Goal: Information Seeking & Learning: Find specific fact

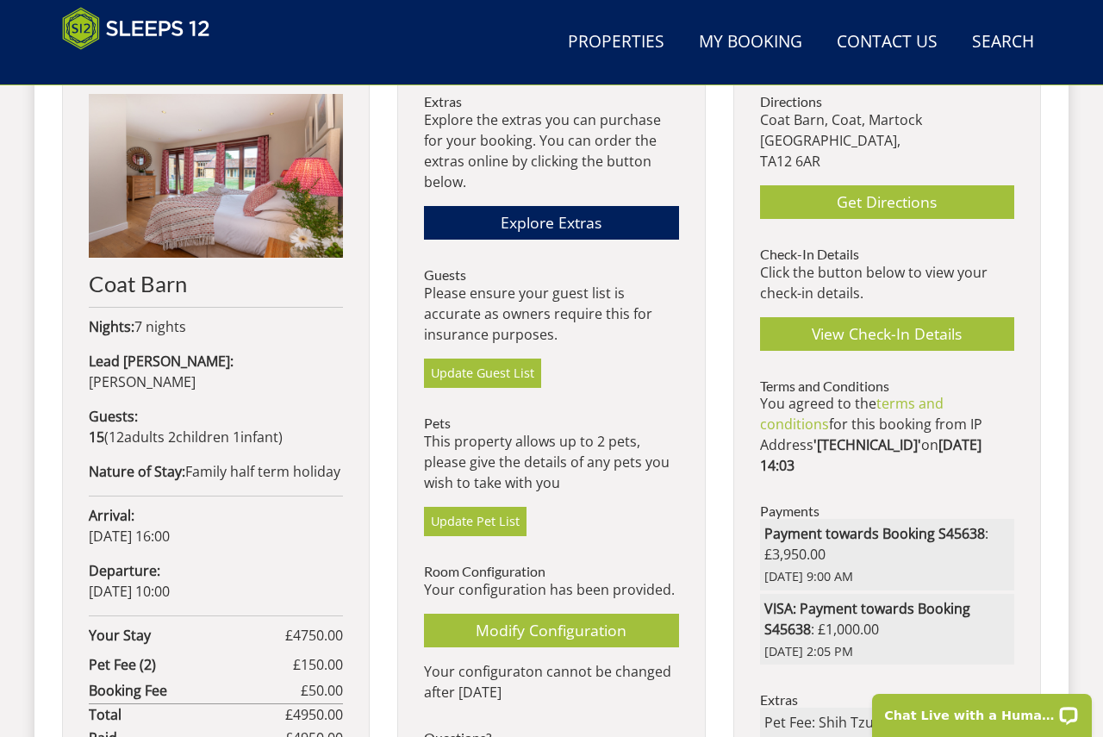
scroll to position [740, 0]
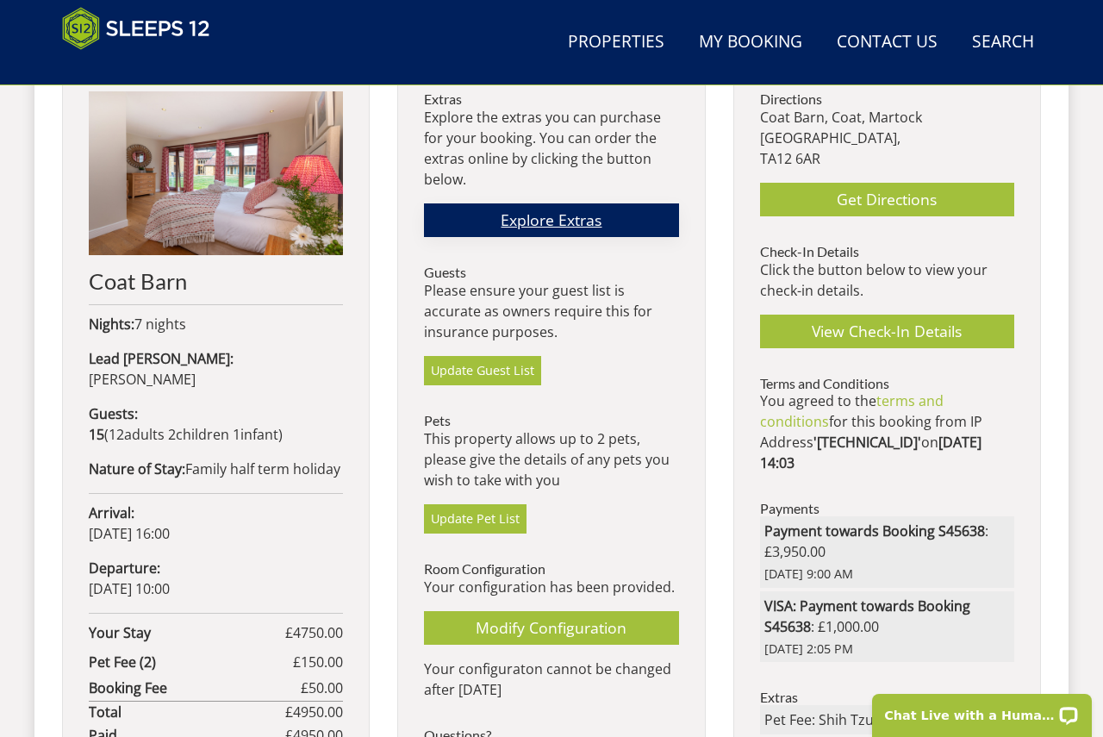
click at [548, 219] on link "Explore Extras" at bounding box center [551, 220] width 254 height 34
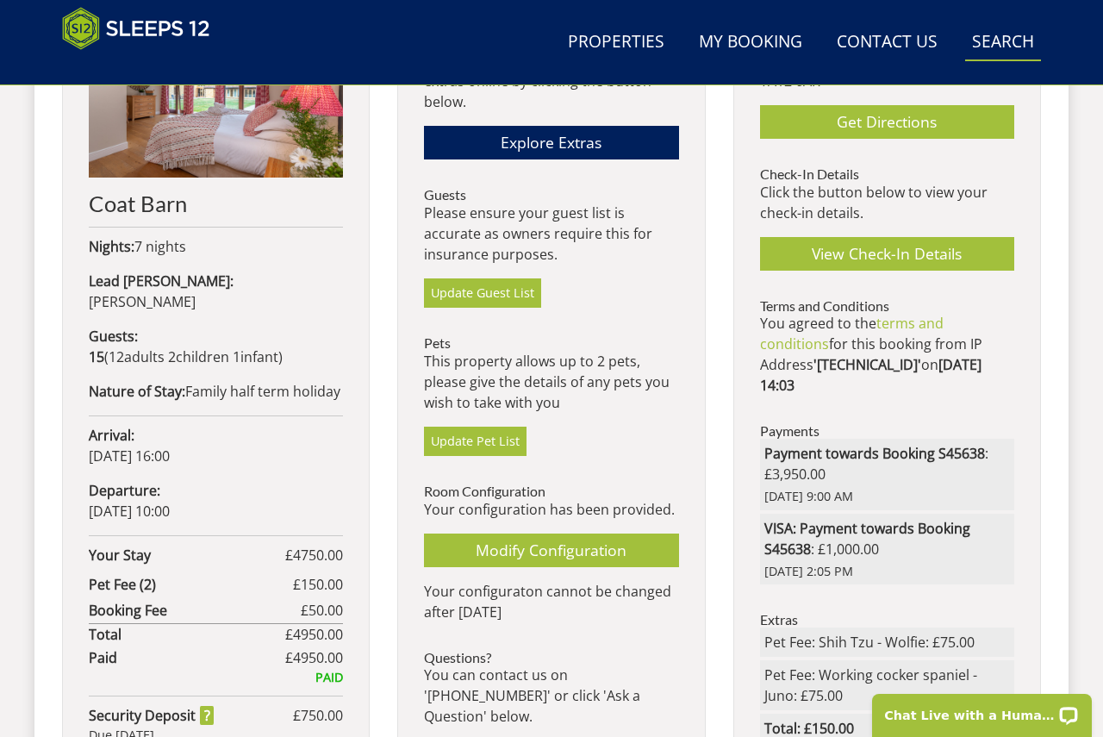
click at [999, 43] on link "Search Check Availability" at bounding box center [1003, 42] width 76 height 39
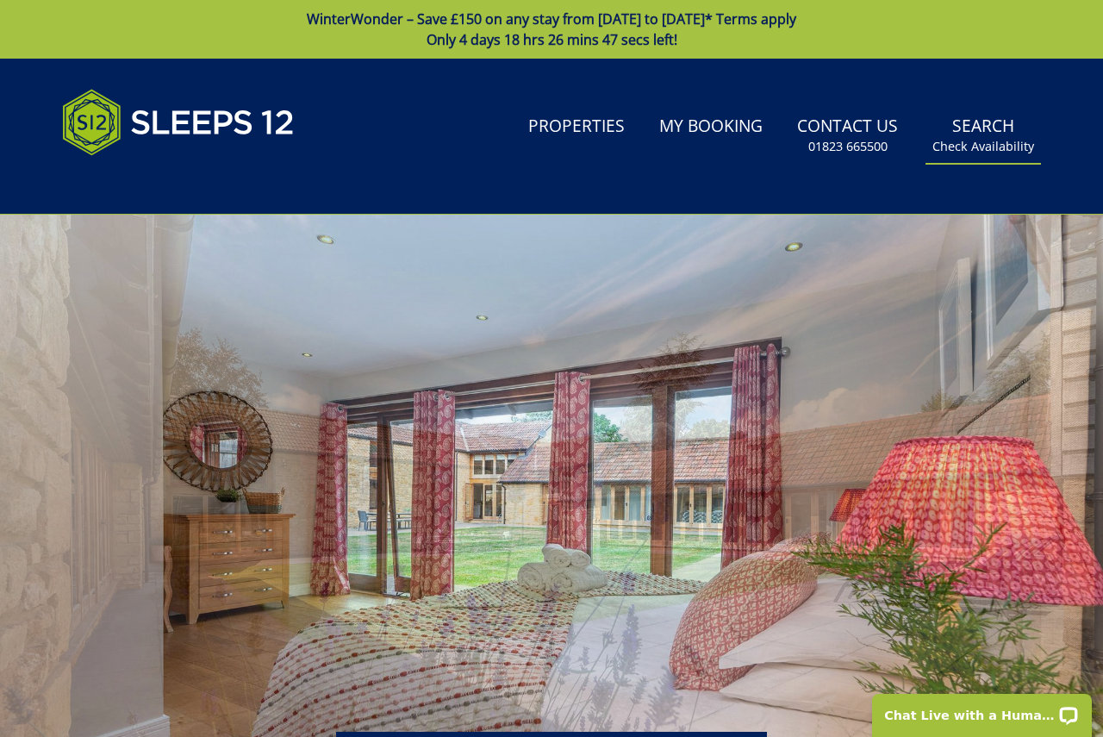
click at [975, 128] on link "Search Check Availability" at bounding box center [982, 136] width 115 height 56
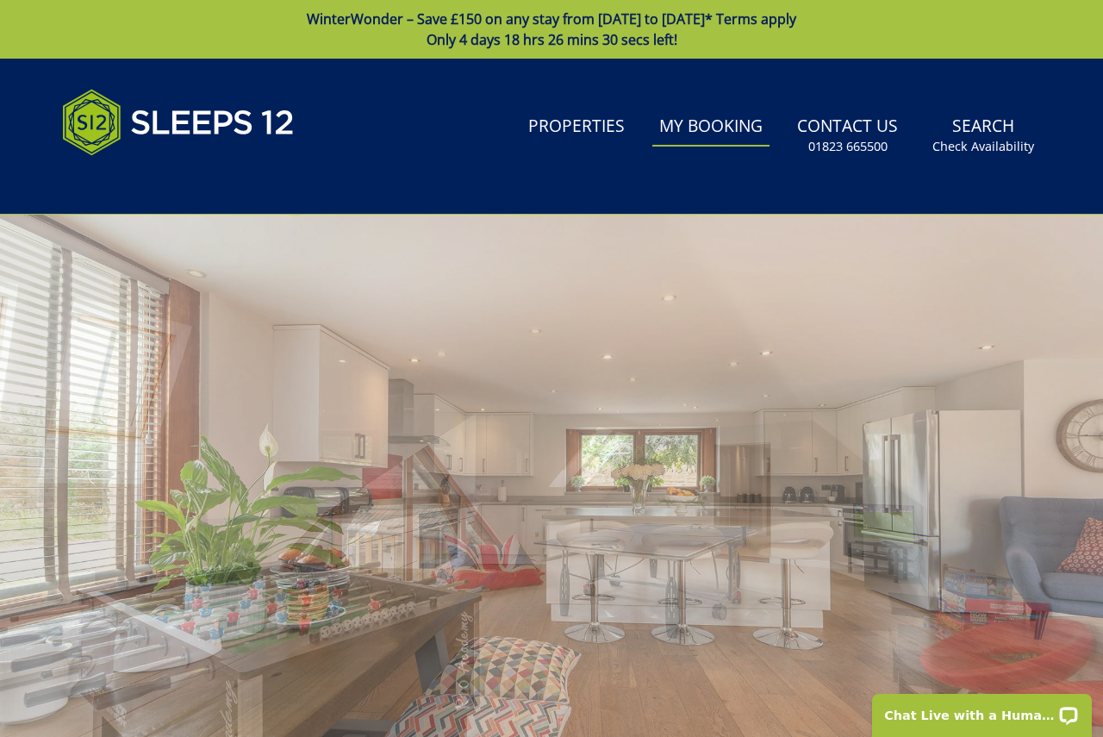
click at [718, 125] on link "My Booking" at bounding box center [710, 127] width 117 height 39
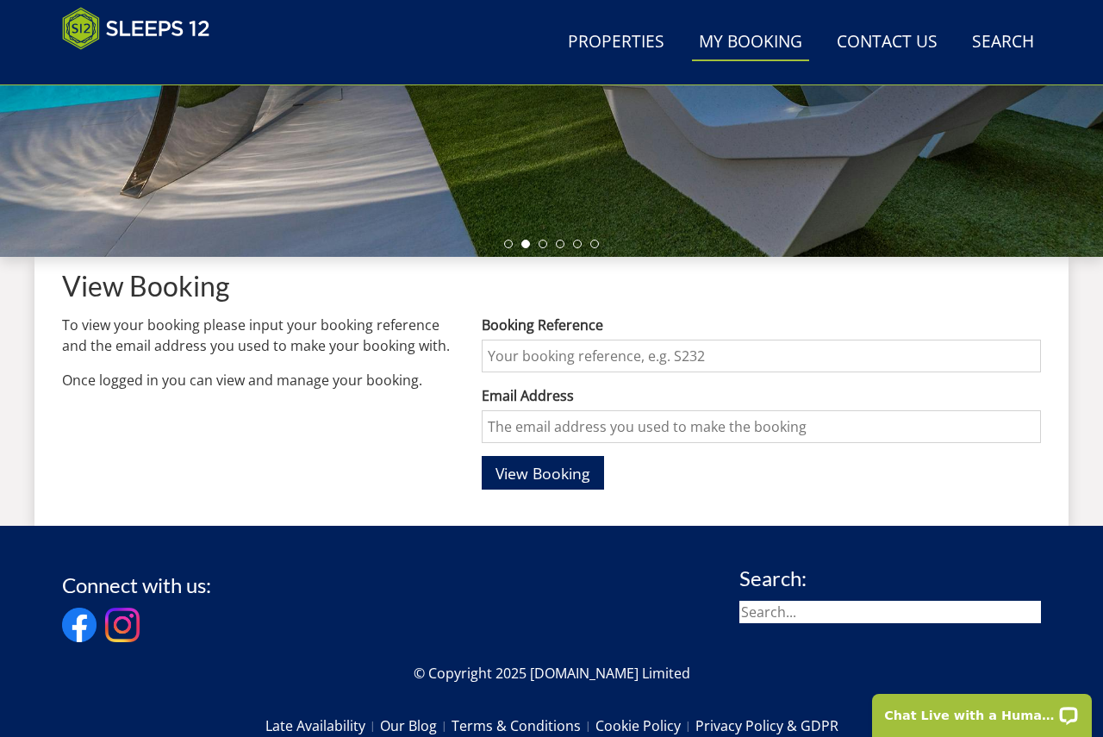
scroll to position [624, 0]
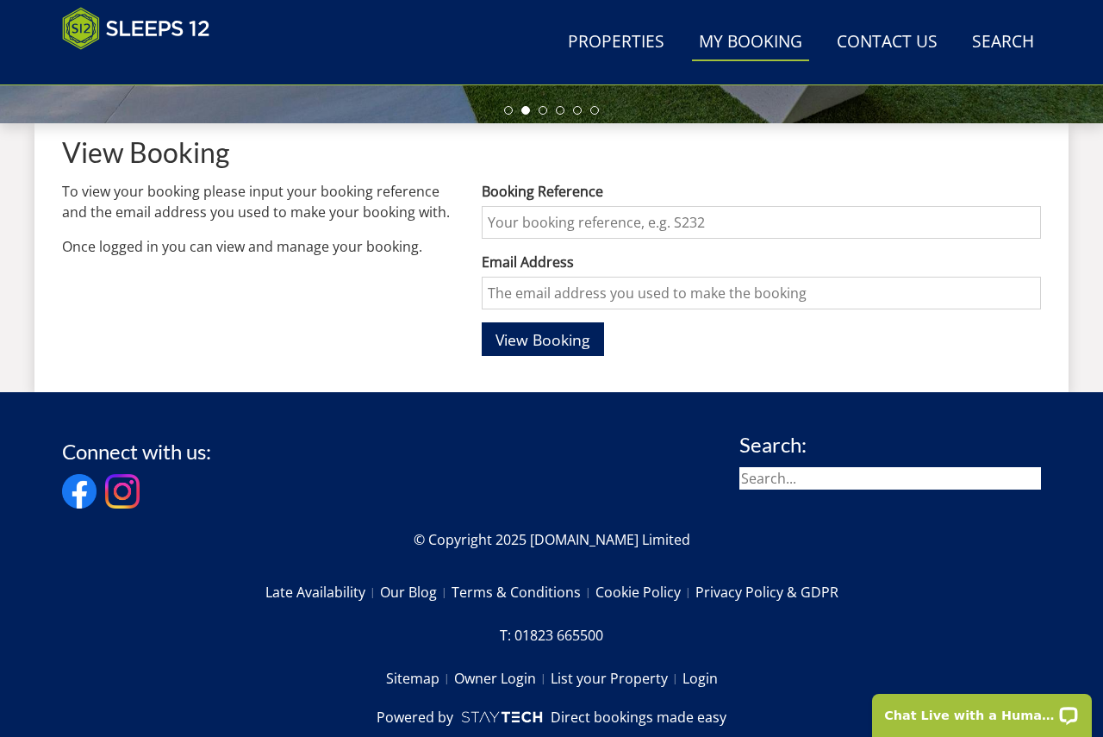
click at [772, 475] on input "search" at bounding box center [890, 478] width 302 height 22
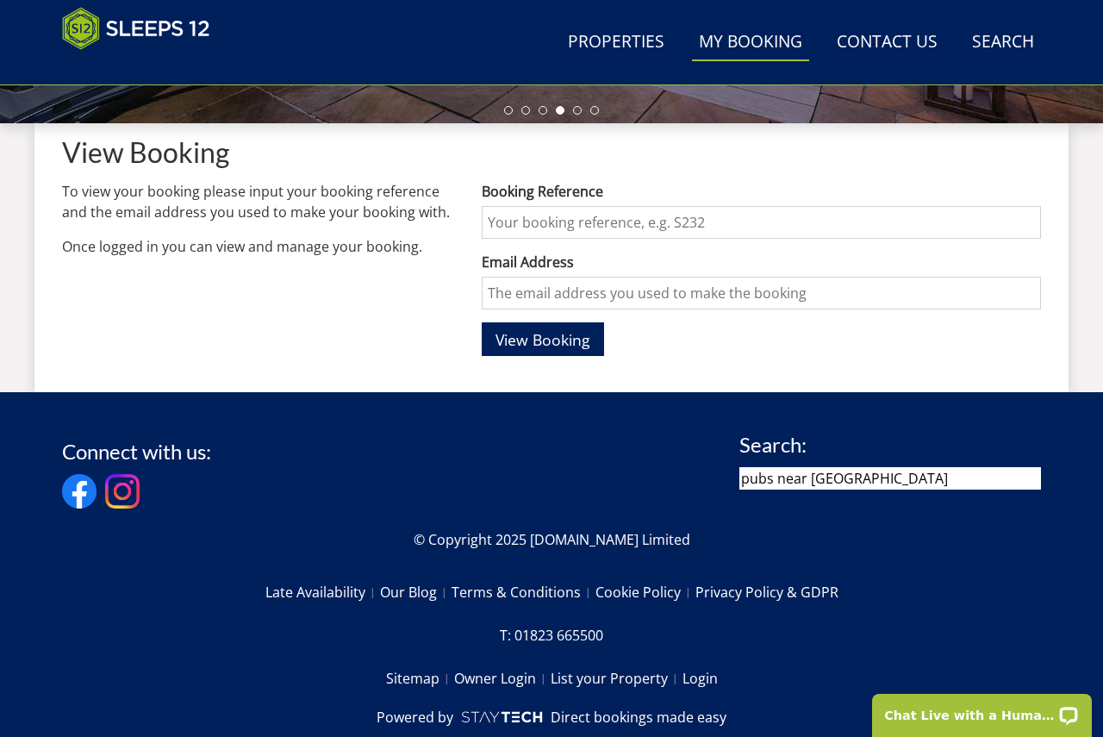
type input "pubs near [GEOGRAPHIC_DATA]"
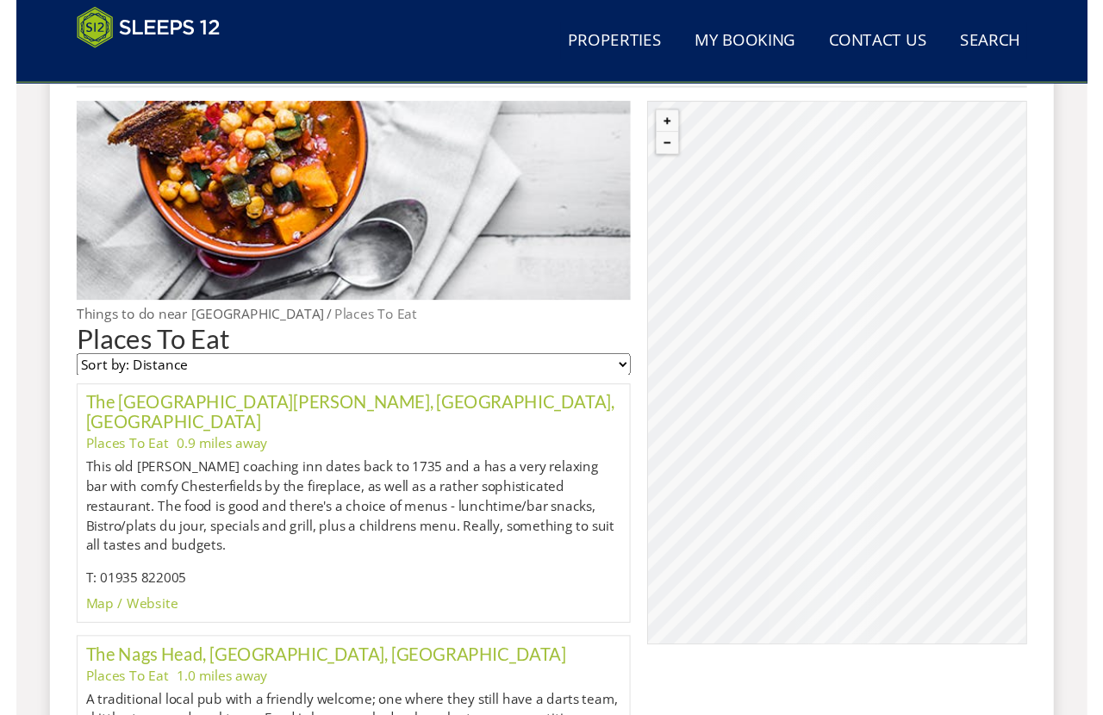
scroll to position [876, 0]
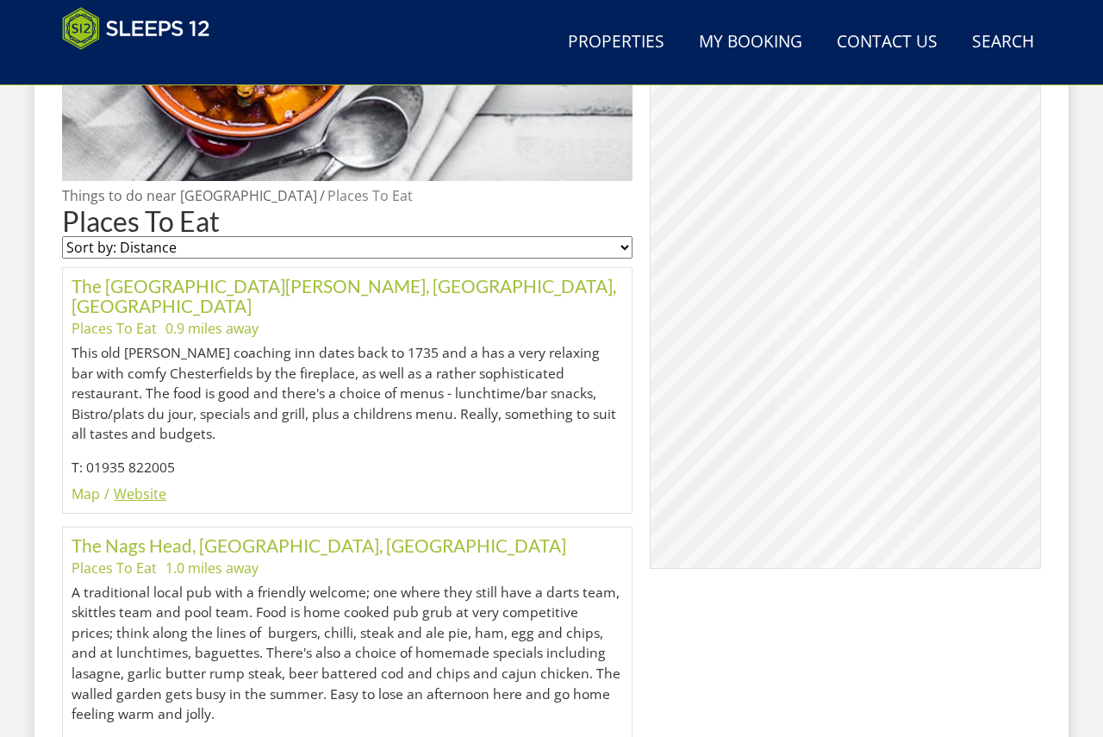
click at [128, 484] on link "Website" at bounding box center [140, 493] width 53 height 19
